Goal: Information Seeking & Learning: Learn about a topic

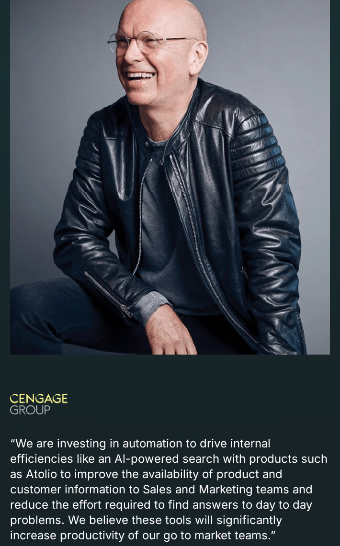
scroll to position [1122, 0]
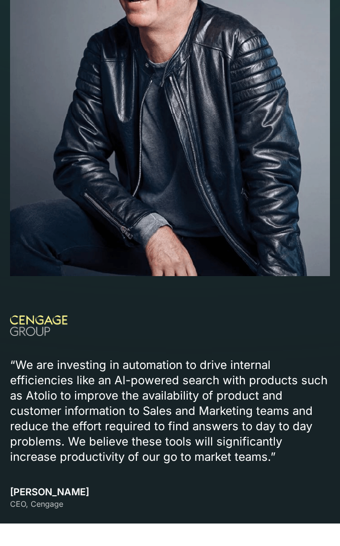
click at [25, 315] on img at bounding box center [38, 325] width 57 height 21
click at [58, 486] on h3 "Michael Hansen CEO, Cengage" at bounding box center [49, 497] width 79 height 23
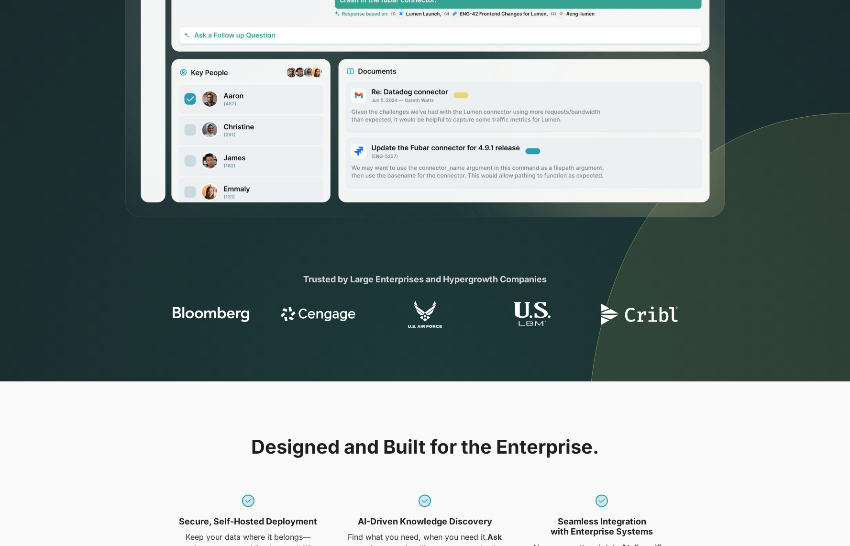
scroll to position [0, 0]
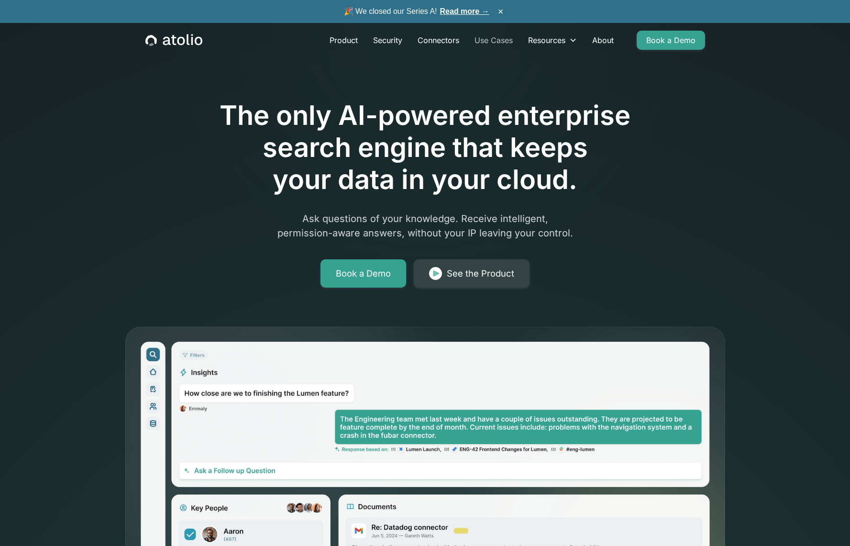
click at [339, 40] on link "Use Cases" at bounding box center [494, 40] width 54 height 19
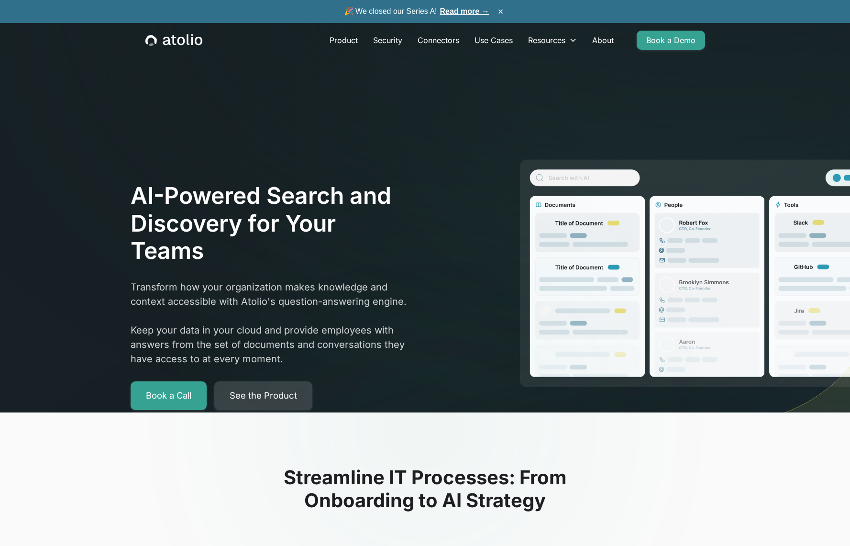
click at [252, 395] on link "See the Product" at bounding box center [263, 395] width 98 height 29
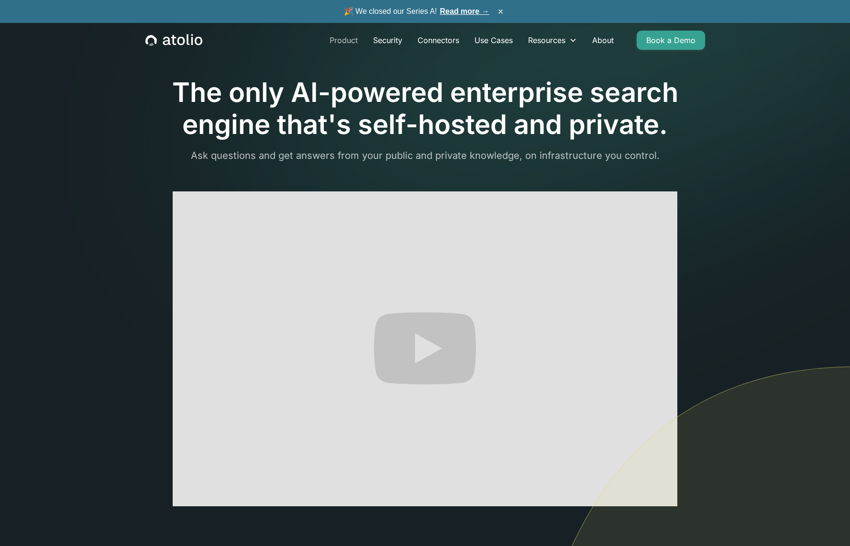
click at [343, 39] on link "Product" at bounding box center [344, 40] width 44 height 19
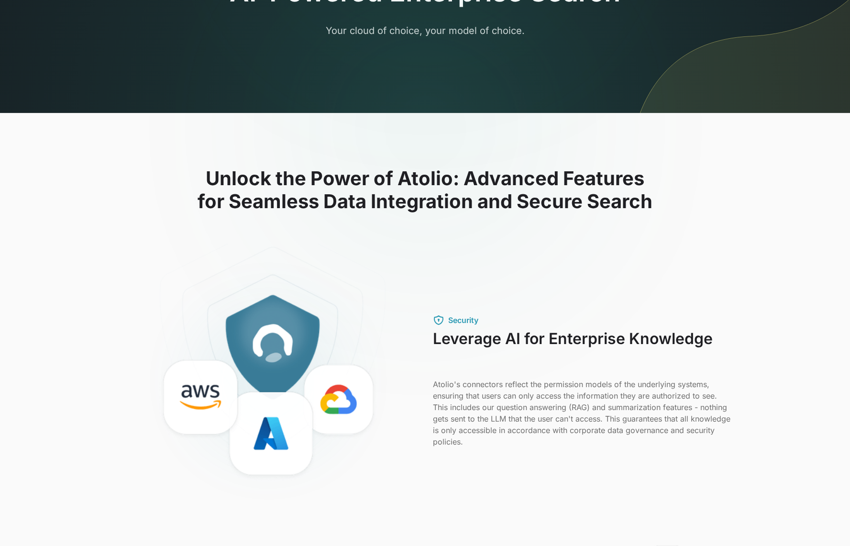
scroll to position [6, 0]
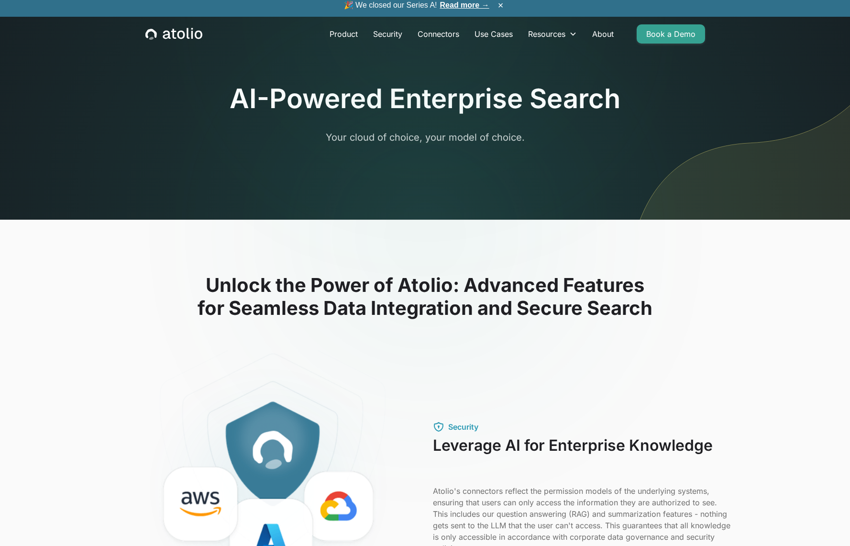
click at [177, 37] on icon "home" at bounding box center [173, 34] width 57 height 12
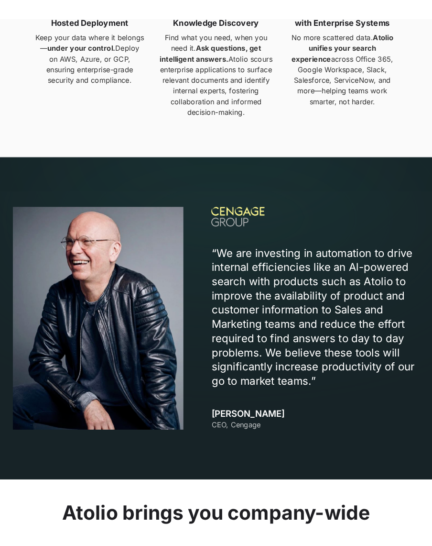
scroll to position [845, 0]
